Goal: Task Accomplishment & Management: Use online tool/utility

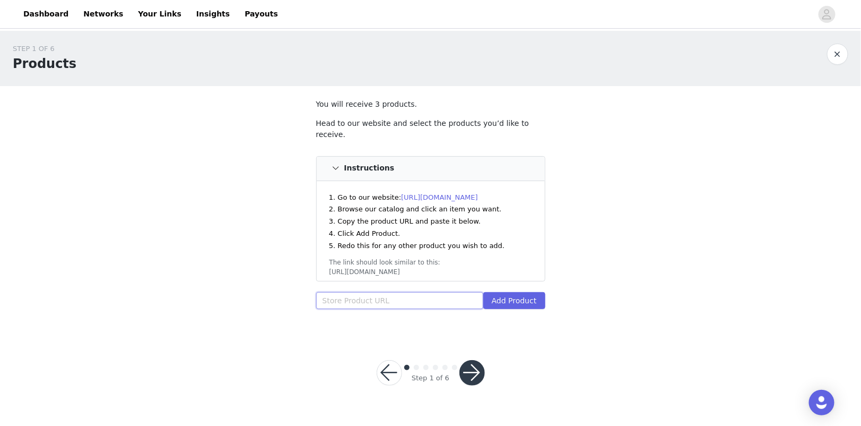
click at [369, 297] on input "text" at bounding box center [399, 300] width 167 height 17
paste input "[URL][DOMAIN_NAME]"
type input "[URL][DOMAIN_NAME]"
click at [504, 292] on button "Add Product" at bounding box center [515, 300] width 62 height 17
click at [376, 303] on input "text" at bounding box center [399, 300] width 167 height 17
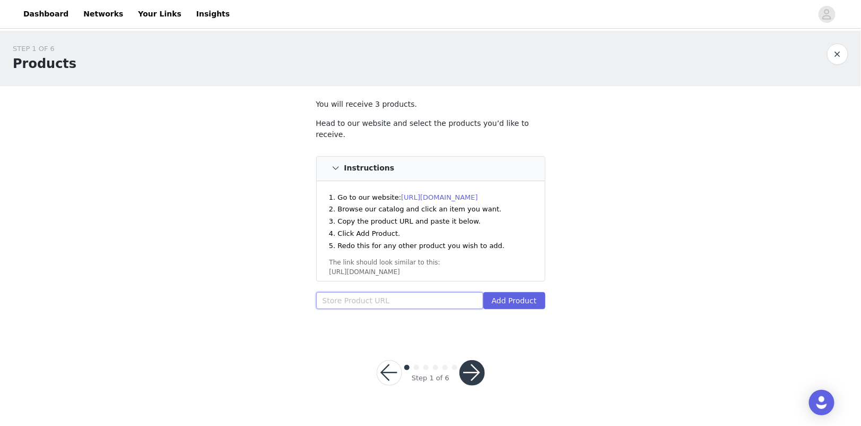
paste input "[URL][DOMAIN_NAME]"
type input "[URL][DOMAIN_NAME]"
click at [514, 294] on button "Add Product" at bounding box center [515, 300] width 62 height 17
click at [843, 54] on button "button" at bounding box center [838, 54] width 21 height 21
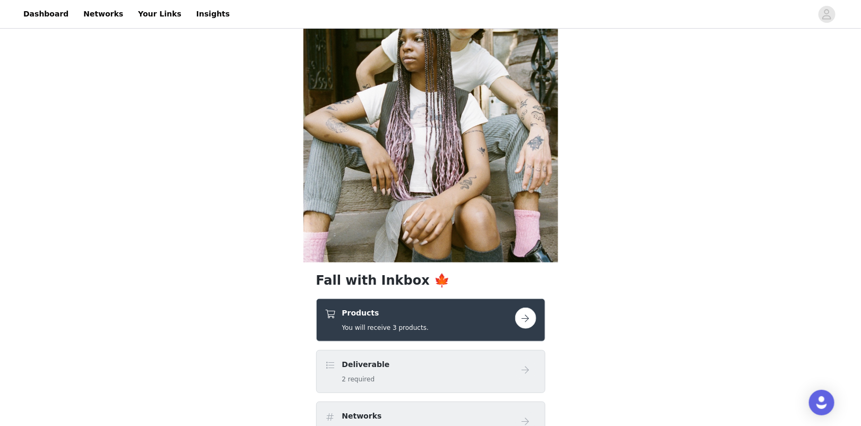
scroll to position [128, 0]
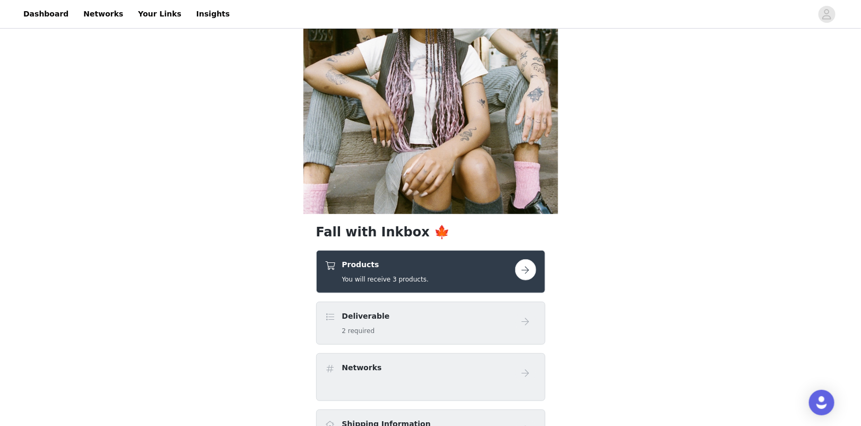
click at [521, 278] on button "button" at bounding box center [525, 269] width 21 height 21
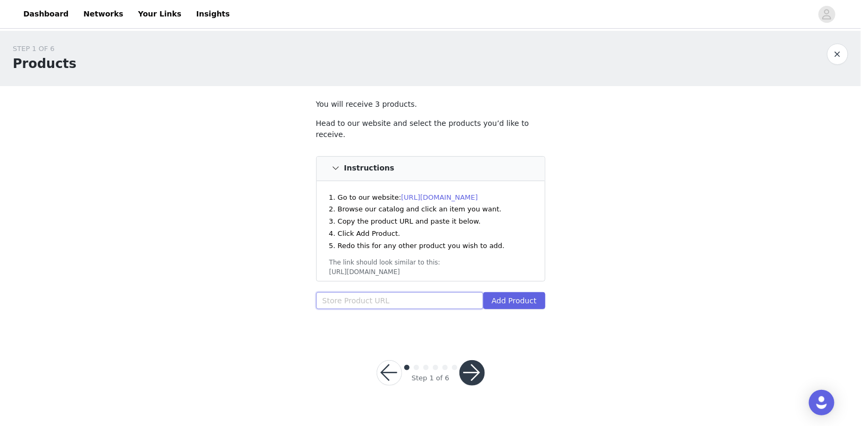
click at [445, 303] on input "text" at bounding box center [399, 300] width 167 height 17
paste input "[URL][DOMAIN_NAME]"
type input "[URL][DOMAIN_NAME]"
click at [522, 295] on button "Add Product" at bounding box center [515, 300] width 62 height 17
